Goal: Task Accomplishment & Management: Manage account settings

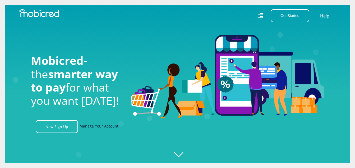
scroll to position [0, 679]
click at [108, 129] on link "Manage Your Account" at bounding box center [99, 126] width 39 height 13
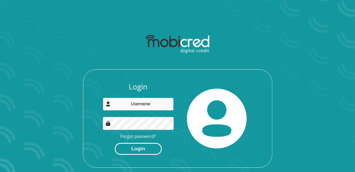
type input "[EMAIL_ADDRESS][DOMAIN_NAME]"
click at [148, 147] on button "Login" at bounding box center [138, 149] width 47 height 12
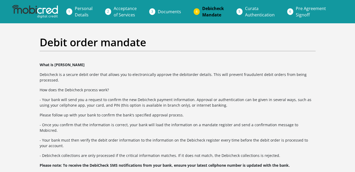
click at [248, 12] on span "Curata Authentication" at bounding box center [260, 12] width 30 height 12
click at [246, 14] on span "Curata Authentication" at bounding box center [260, 12] width 30 height 12
click at [166, 14] on span "Documents" at bounding box center [169, 12] width 23 height 6
click at [44, 12] on img at bounding box center [35, 11] width 46 height 13
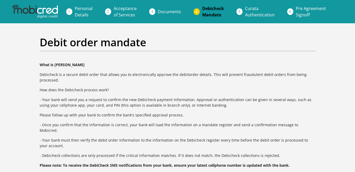
click at [44, 12] on img at bounding box center [35, 11] width 46 height 13
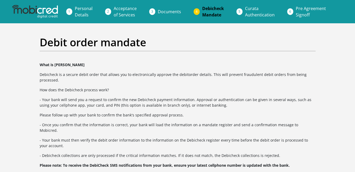
click at [44, 12] on img at bounding box center [35, 11] width 46 height 13
click at [26, 30] on section "Debit order mandate What is Debicheck [PERSON_NAME] is a secure debit order tha…" at bounding box center [177, 120] width 355 height 194
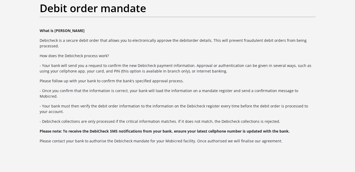
scroll to position [70, 0]
